Goal: Task Accomplishment & Management: Use online tool/utility

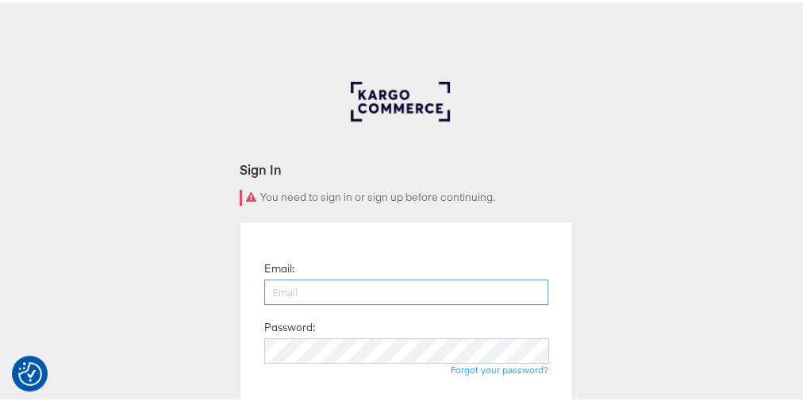
click at [336, 283] on input "email" at bounding box center [406, 289] width 284 height 25
type input "rayna.cheng@jdplc.com"
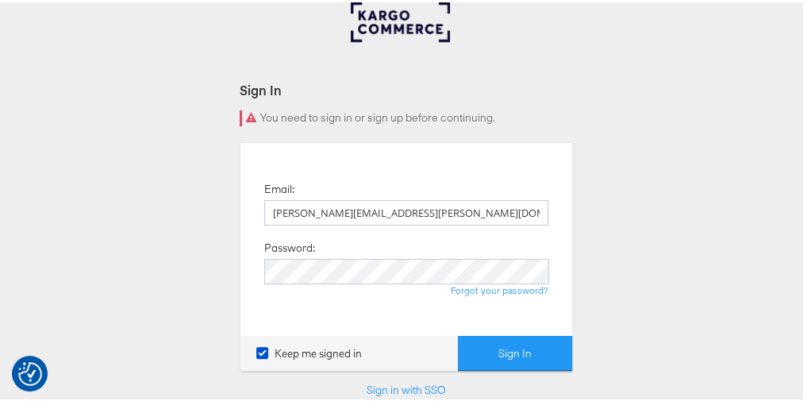
scroll to position [92, 0]
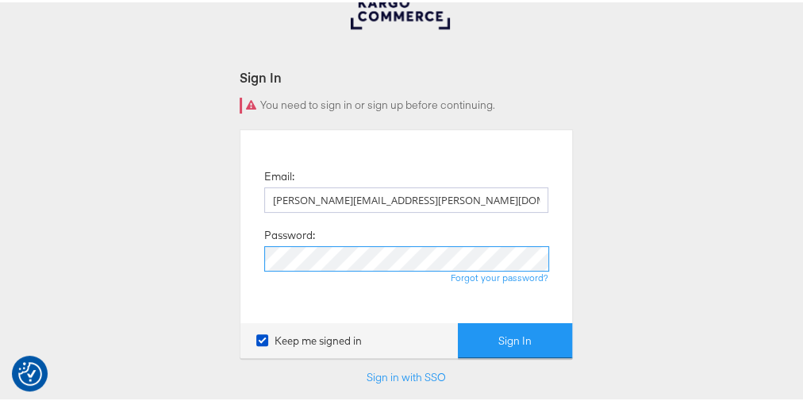
click at [458, 320] on button "Sign In" at bounding box center [515, 338] width 114 height 36
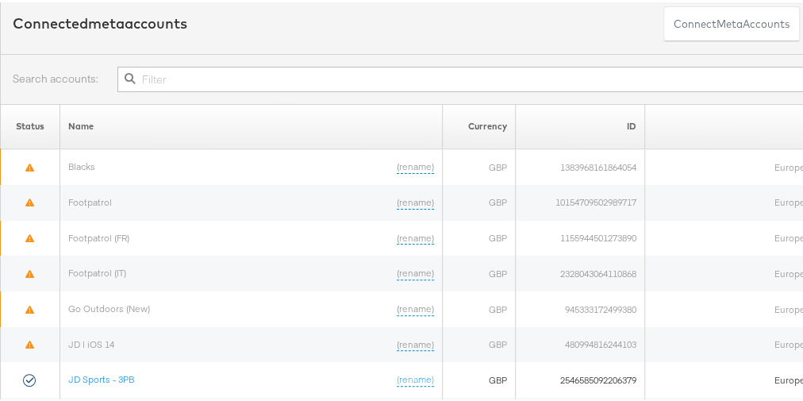
scroll to position [0, 113]
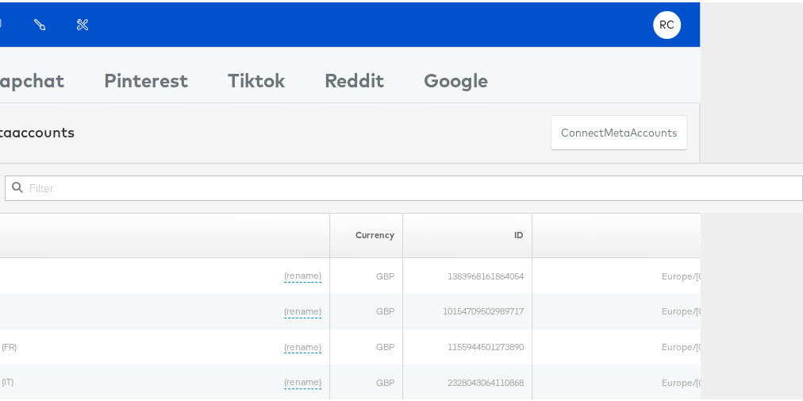
click at [301, 173] on input "text" at bounding box center [404, 185] width 798 height 25
type input "f"
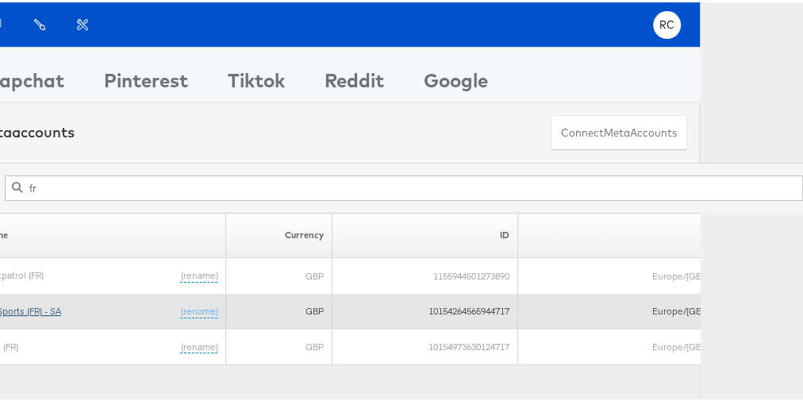
type input "fr"
click at [61, 302] on link "JD Sports (FR) - SA" at bounding box center [22, 308] width 79 height 12
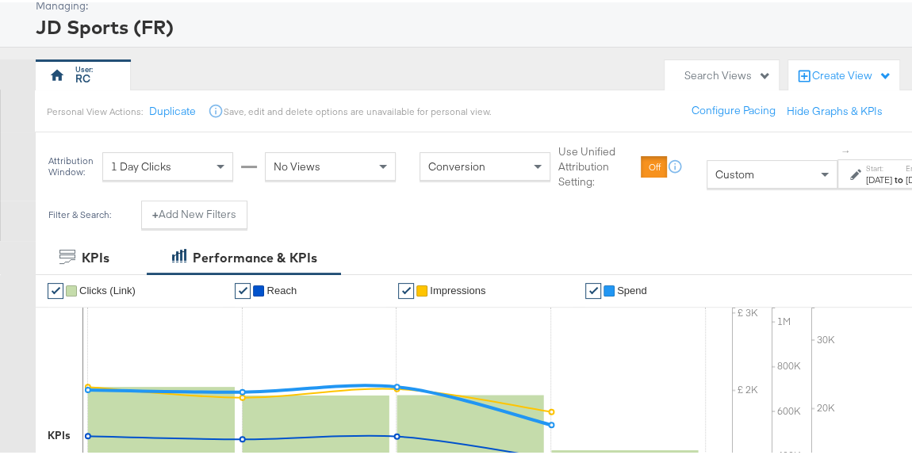
scroll to position [86, 0]
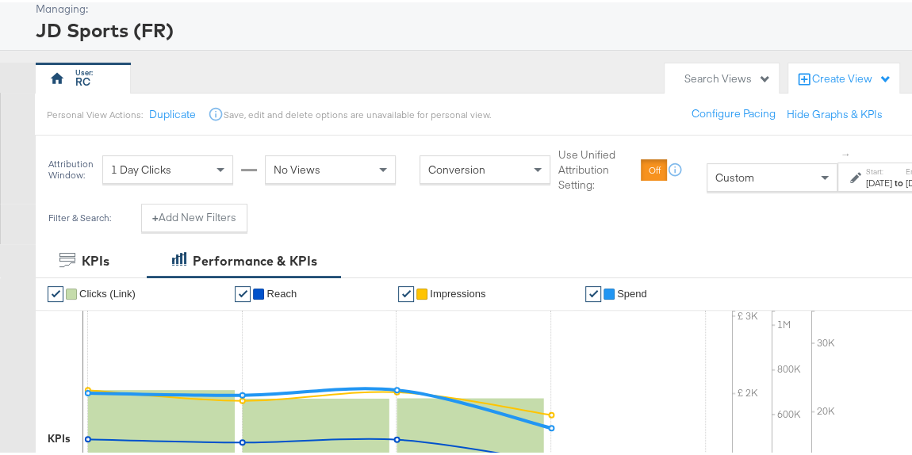
click at [858, 181] on icon at bounding box center [855, 175] width 11 height 11
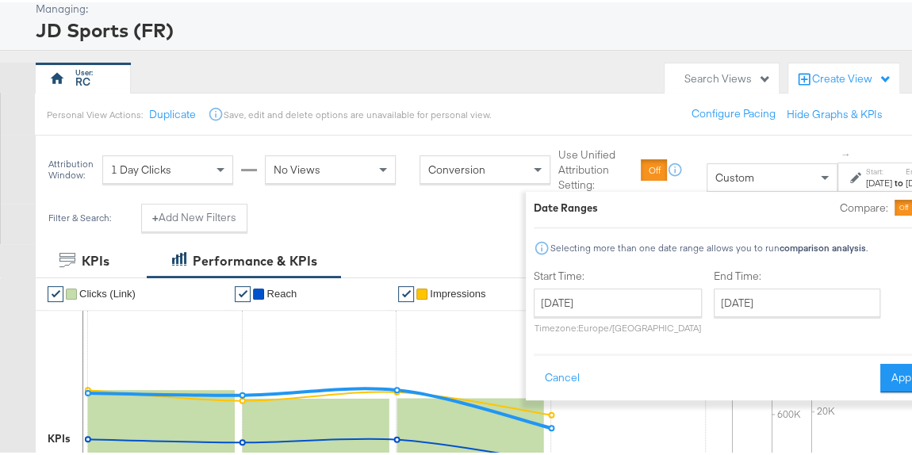
click at [594, 320] on p "Timezone: Europe/London" at bounding box center [618, 326] width 168 height 12
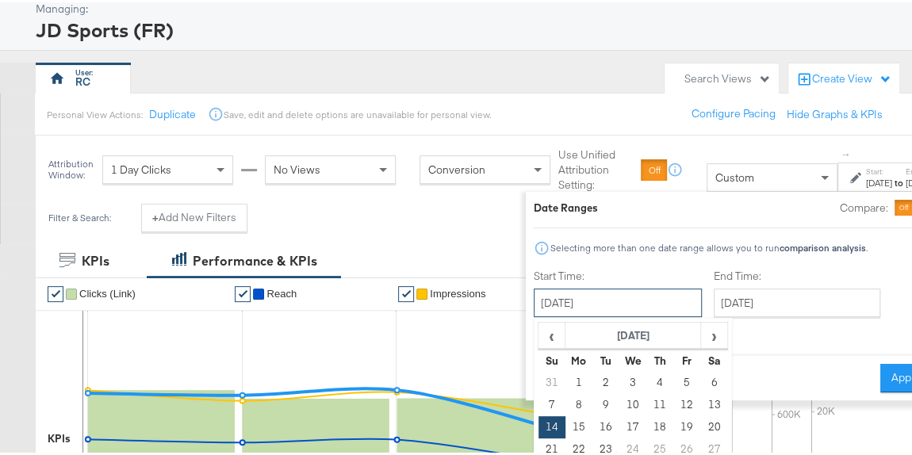
click at [600, 303] on input "September 14th 2025" at bounding box center [618, 300] width 168 height 29
click at [548, 442] on td "21" at bounding box center [552, 447] width 27 height 22
type input "September 21st 2025"
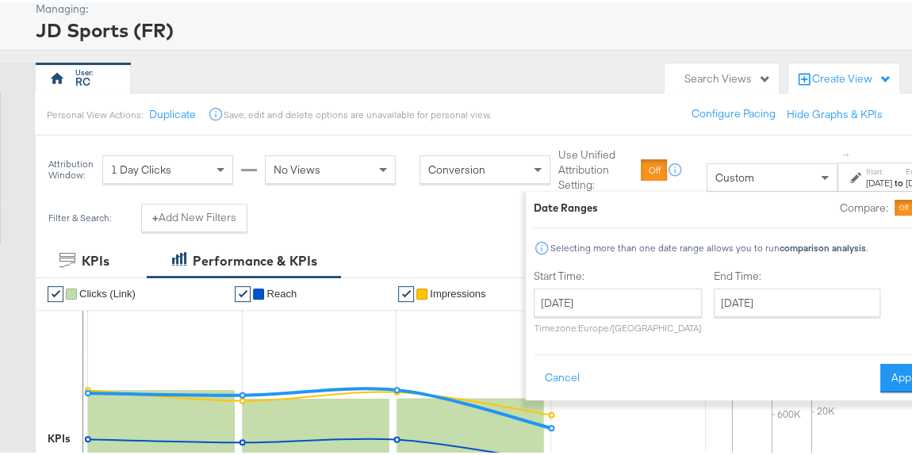
click at [781, 314] on div "End Time: September 21st 2025 ‹ September 2025 › Su Mo Tu We Th Fr Sa 31 1 2 3 …" at bounding box center [800, 303] width 173 height 72
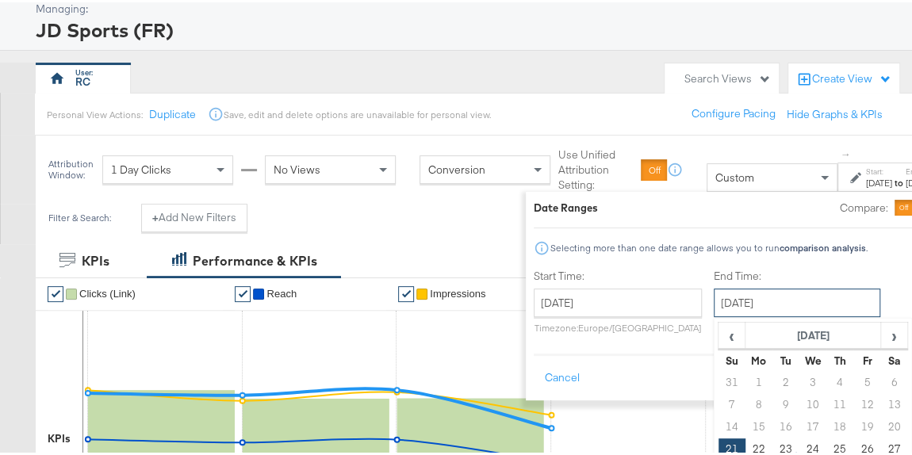
click at [799, 301] on input "September 21st 2025" at bounding box center [797, 300] width 167 height 29
click at [762, 448] on td "22" at bounding box center [759, 447] width 27 height 22
type input "September 22nd 2025"
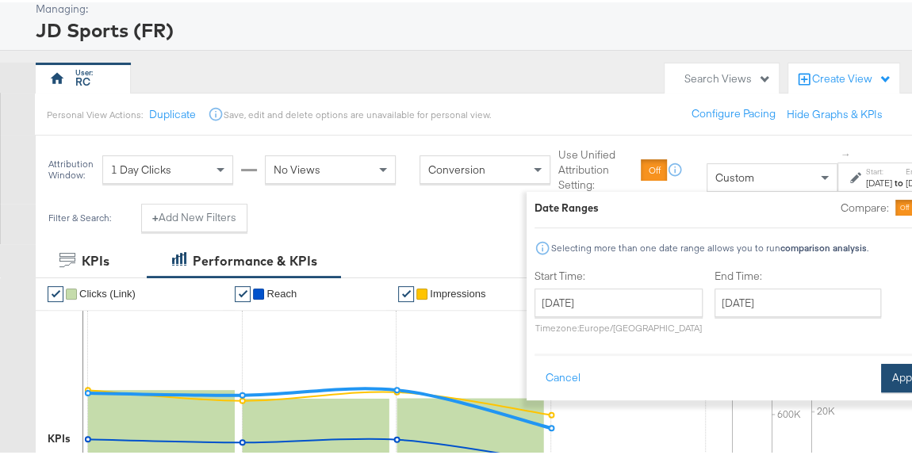
click at [911, 371] on button "Apply" at bounding box center [906, 376] width 50 height 29
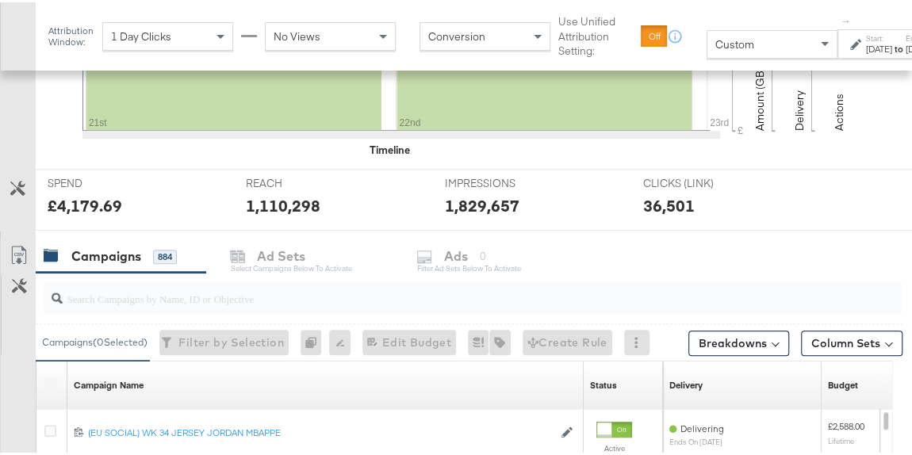
scroll to position [615, 0]
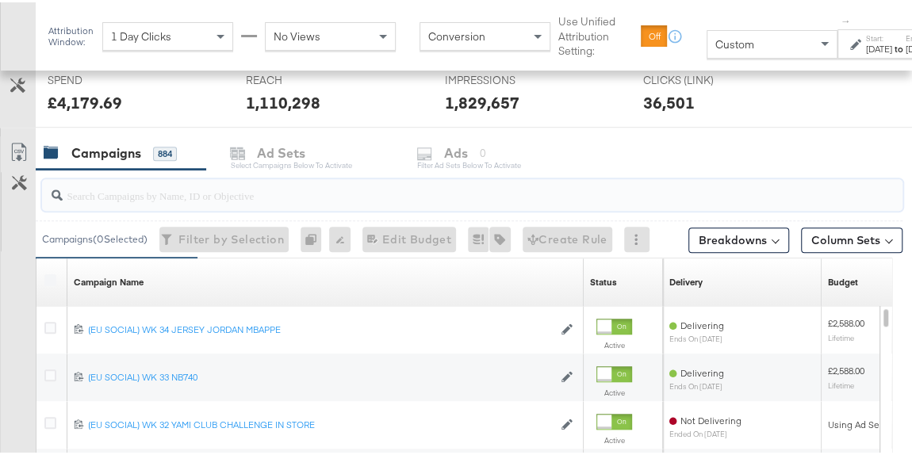
click at [270, 190] on input "search" at bounding box center [446, 186] width 766 height 31
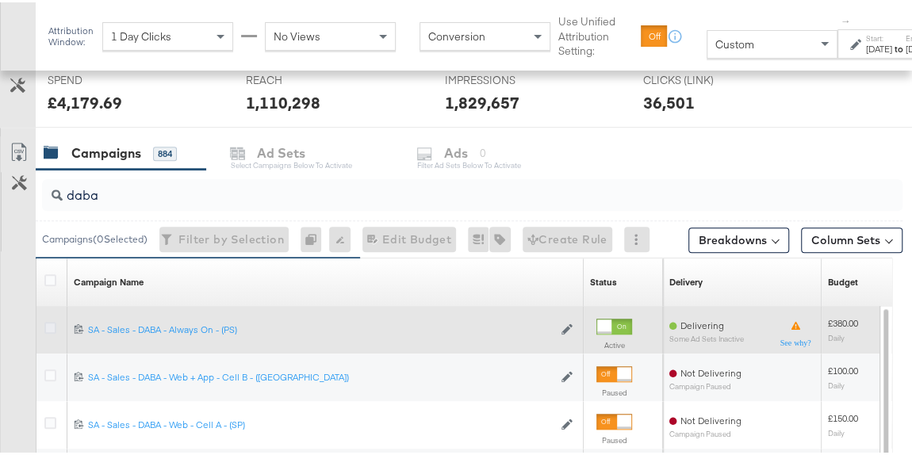
click at [51, 322] on icon at bounding box center [50, 326] width 12 height 12
click at [0, 0] on input "checkbox" at bounding box center [0, 0] width 0 height 0
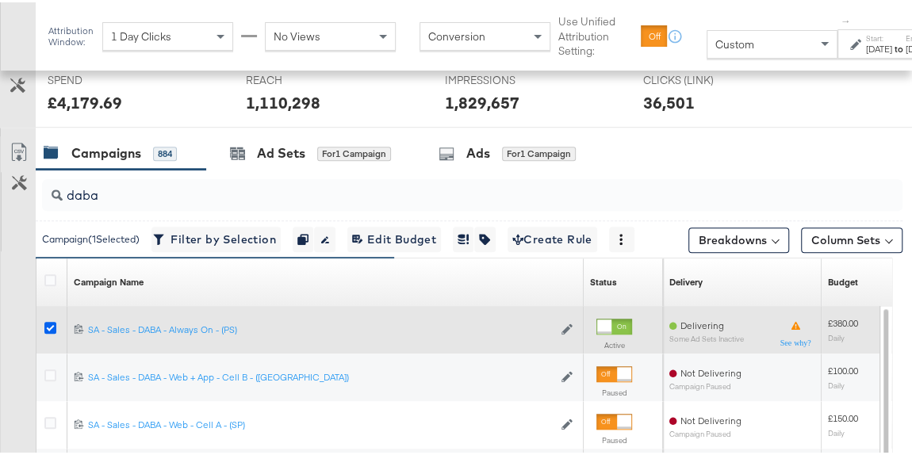
click at [51, 322] on icon at bounding box center [50, 326] width 12 height 12
click at [0, 0] on input "checkbox" at bounding box center [0, 0] width 0 height 0
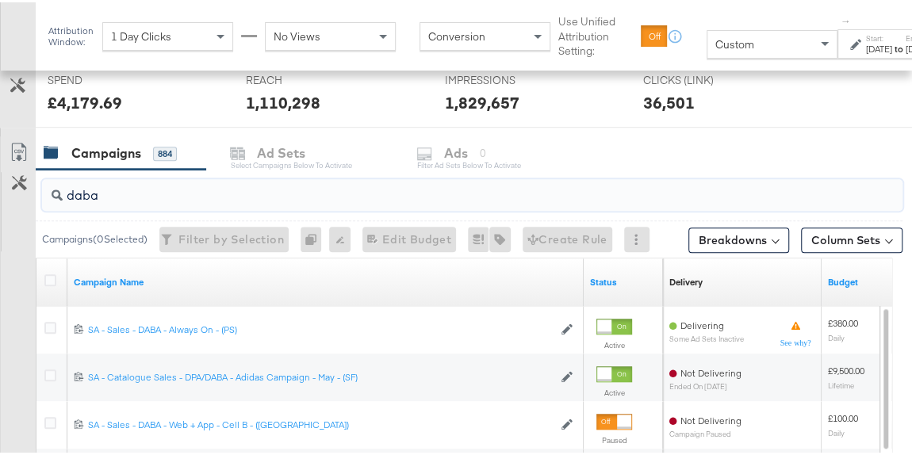
click at [113, 193] on input "daba" at bounding box center [446, 186] width 766 height 31
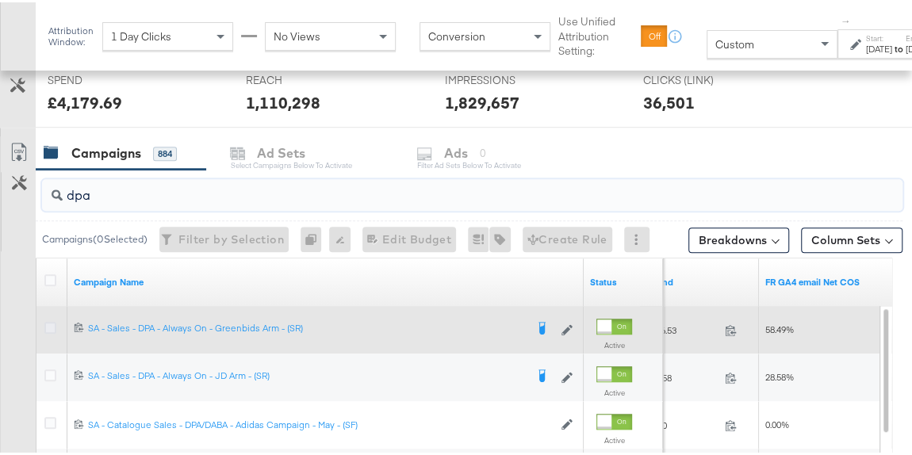
type input "dpa"
click at [46, 326] on icon at bounding box center [50, 326] width 12 height 12
click at [0, 0] on input "checkbox" at bounding box center [0, 0] width 0 height 0
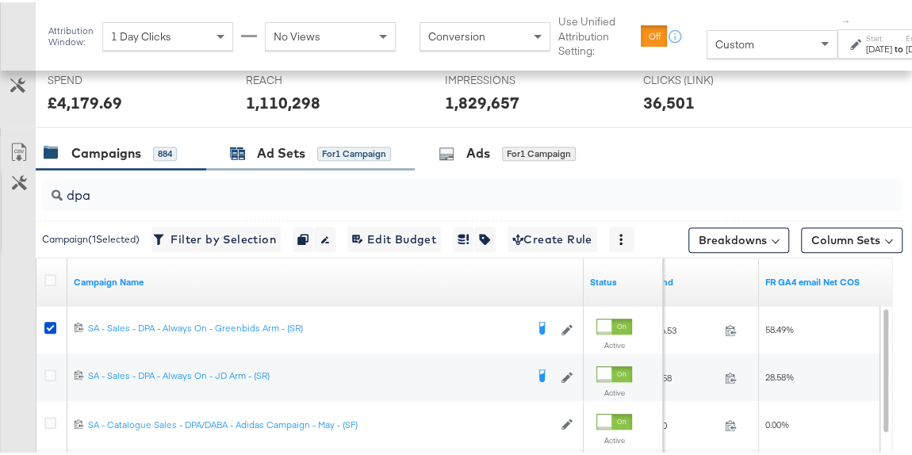
click at [329, 152] on div "for 1 Campaign" at bounding box center [354, 151] width 74 height 14
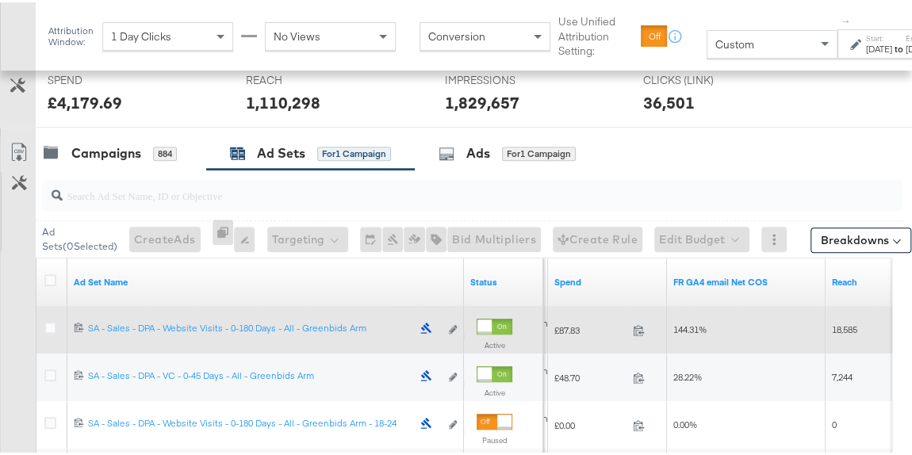
click at [47, 315] on div at bounding box center [52, 327] width 29 height 29
click at [47, 321] on icon at bounding box center [50, 326] width 12 height 12
click at [0, 0] on input "checkbox" at bounding box center [0, 0] width 0 height 0
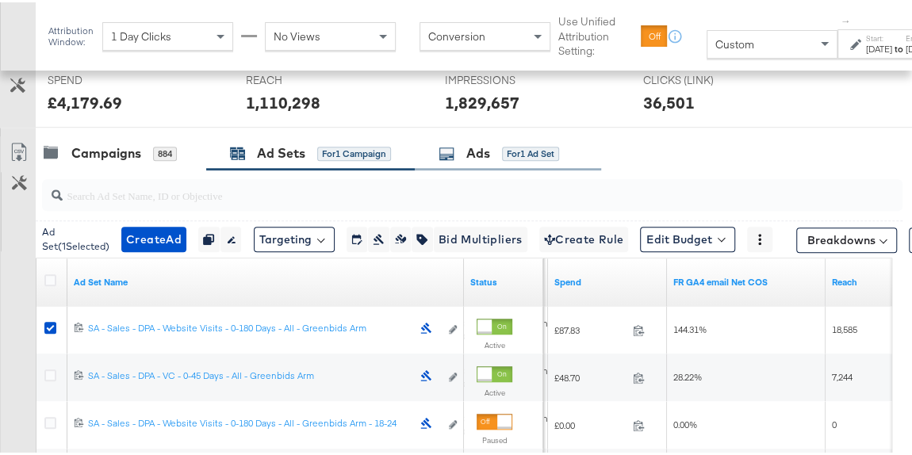
click at [498, 152] on div "Ads for 1 Ad Set" at bounding box center [499, 151] width 121 height 18
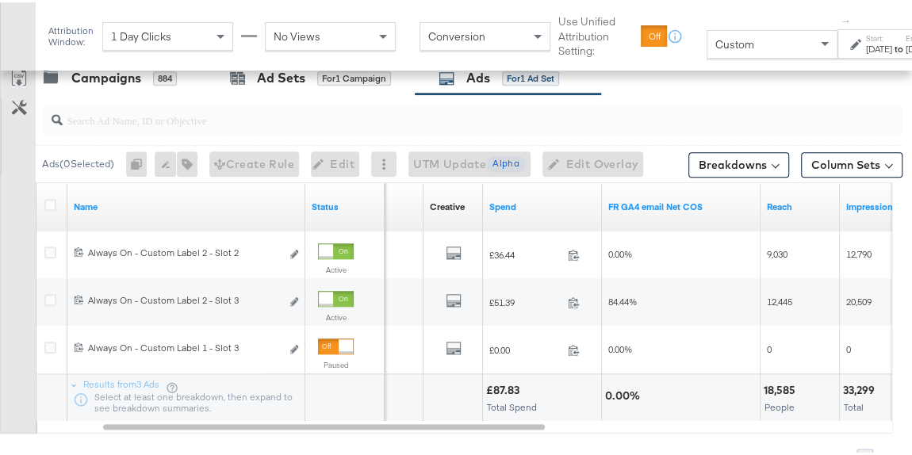
scroll to position [683, 0]
